Goal: Task Accomplishment & Management: Manage account settings

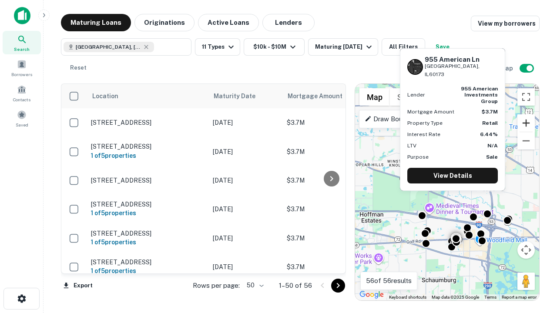
click at [526, 123] on button "Zoom in" at bounding box center [525, 122] width 17 height 17
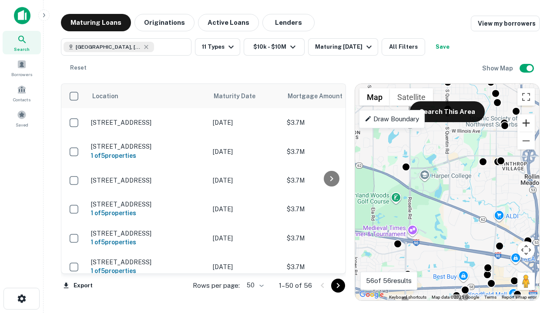
click at [526, 123] on button "Zoom in" at bounding box center [525, 122] width 17 height 17
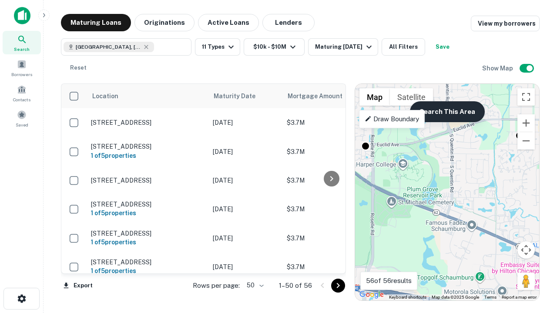
click at [447, 112] on button "Search This Area" at bounding box center [447, 111] width 75 height 21
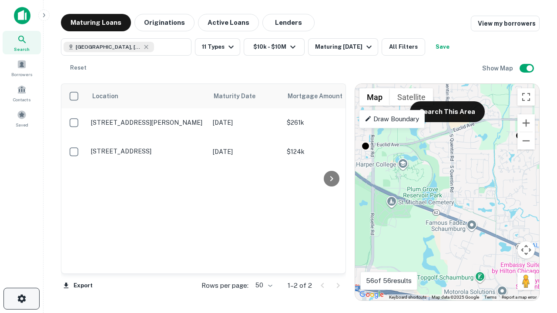
click at [21, 299] on icon "button" at bounding box center [22, 299] width 10 height 10
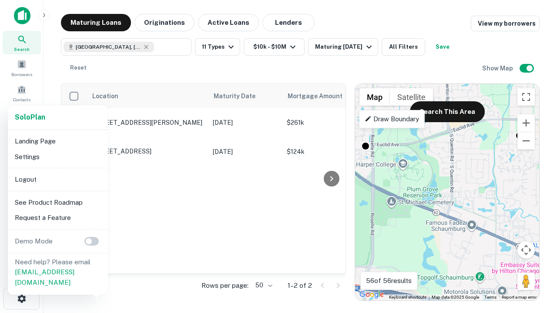
click at [57, 179] on li "Logout" at bounding box center [57, 180] width 93 height 16
